Goal: Task Accomplishment & Management: Use online tool/utility

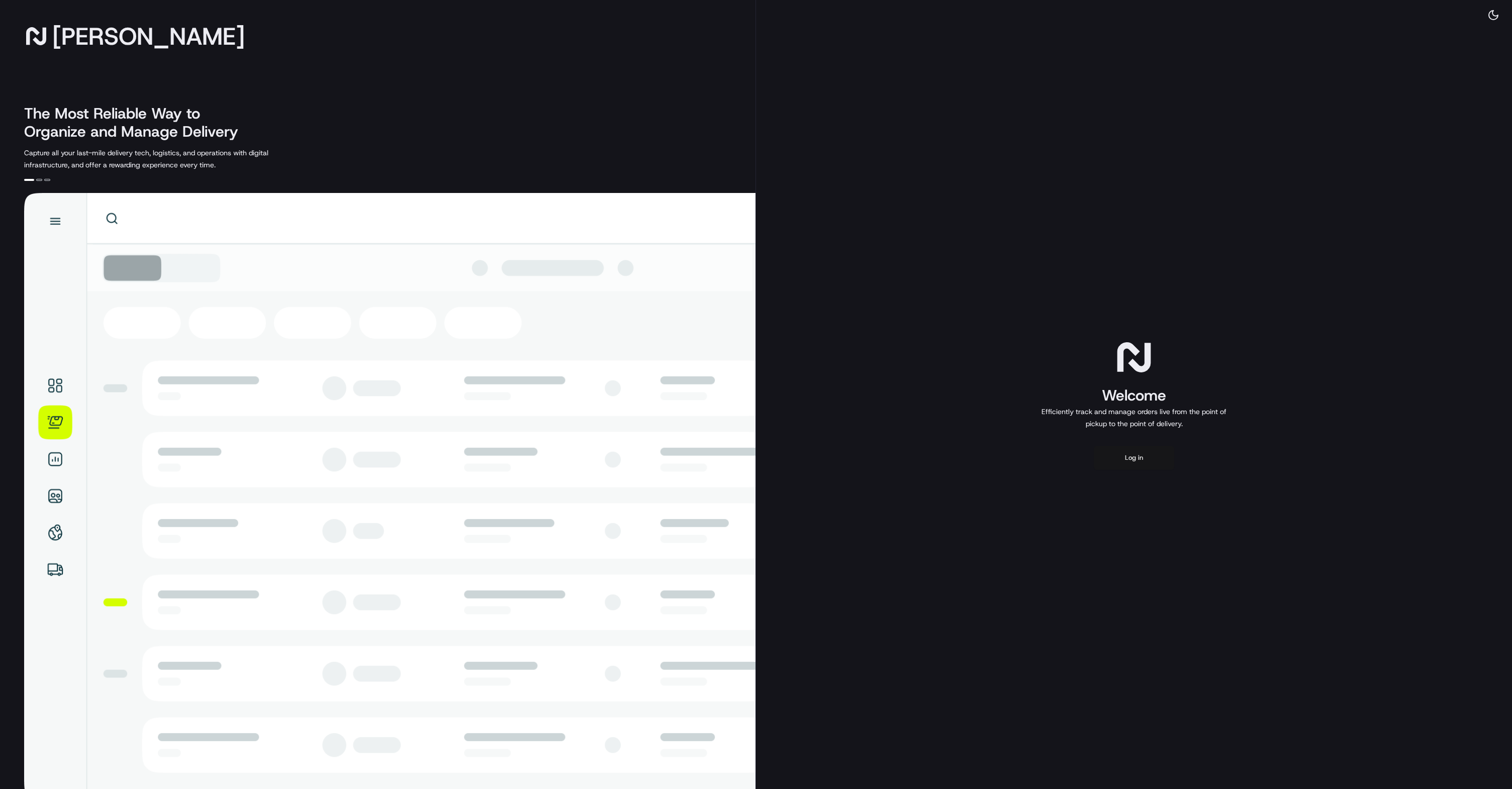
click at [1147, 467] on button "Log in" at bounding box center [1133, 458] width 80 height 24
